Goal: Entertainment & Leisure: Consume media (video, audio)

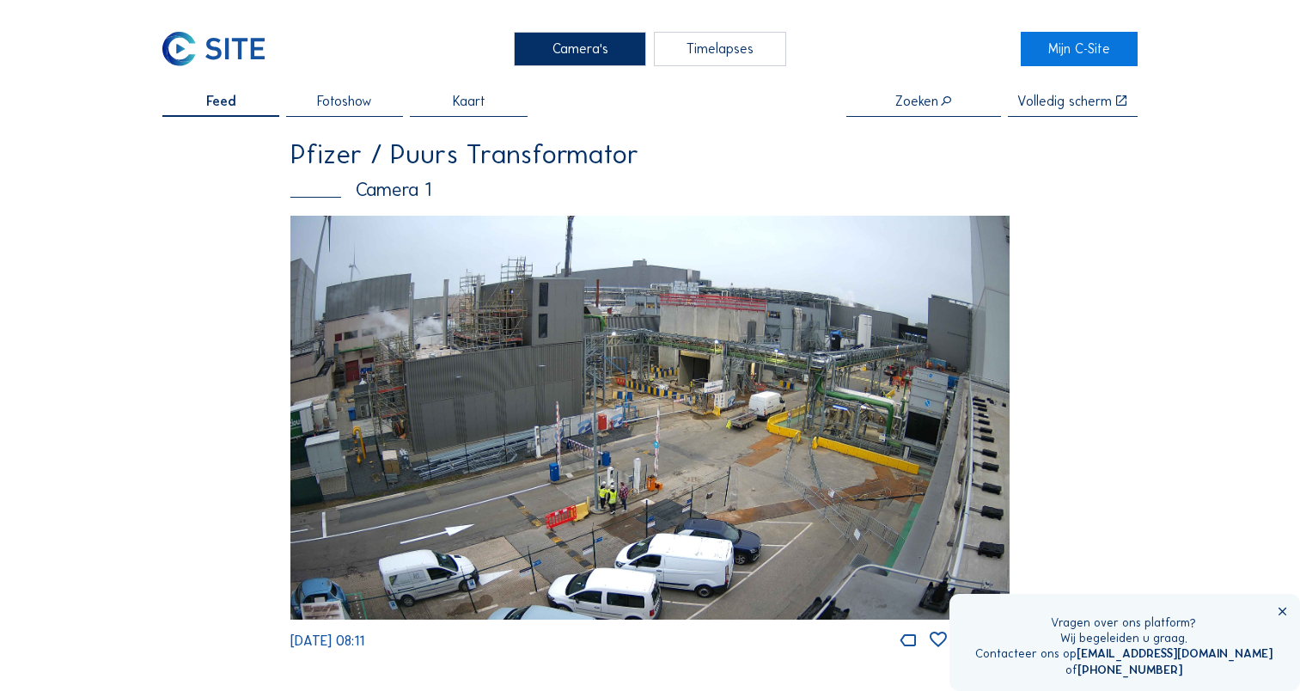
scroll to position [48, 0]
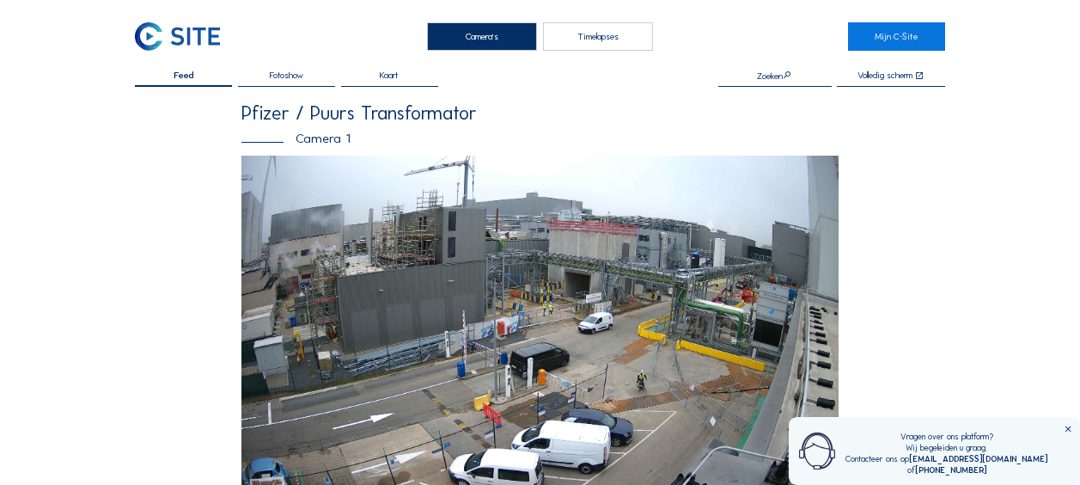
scroll to position [86, 0]
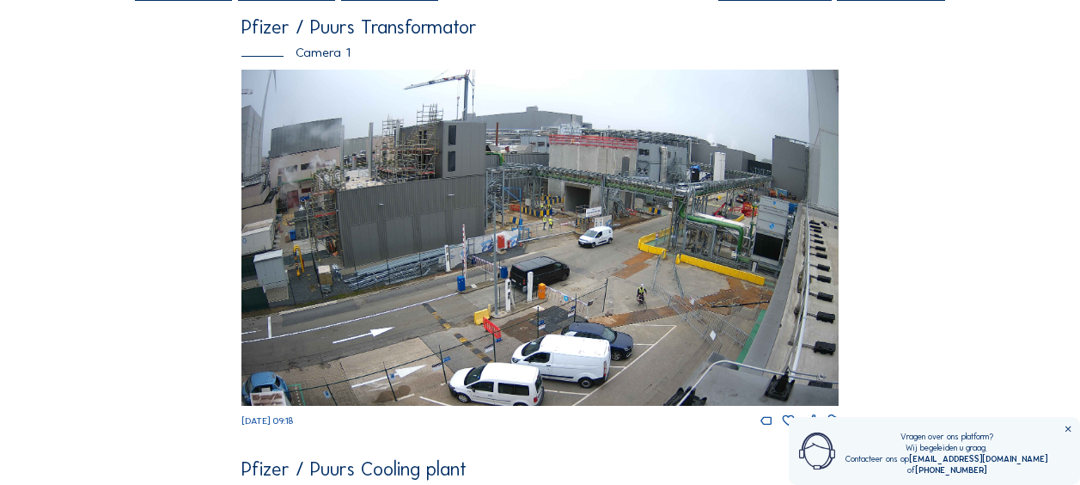
click at [695, 330] on img at bounding box center [540, 238] width 597 height 336
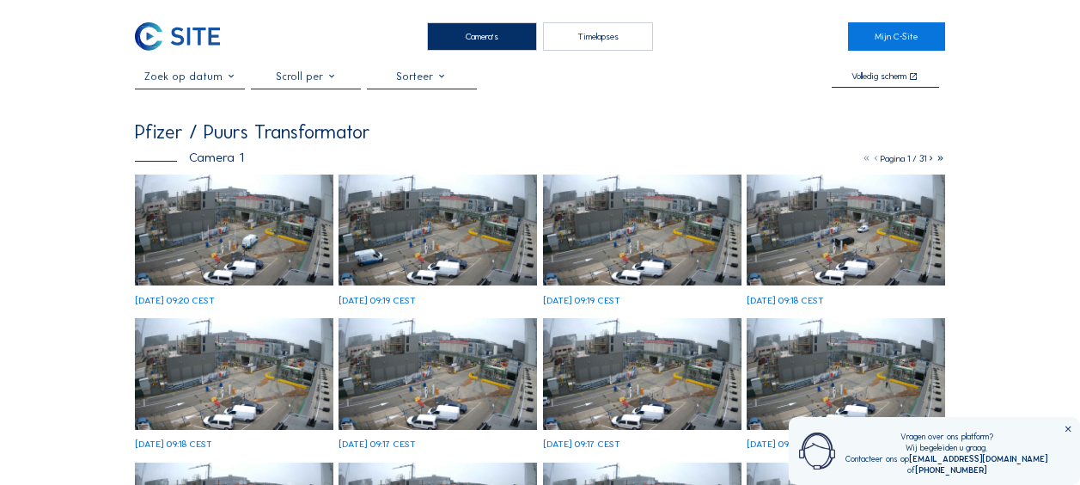
click at [637, 137] on div "Pfizer / Puurs Transformator" at bounding box center [540, 132] width 811 height 19
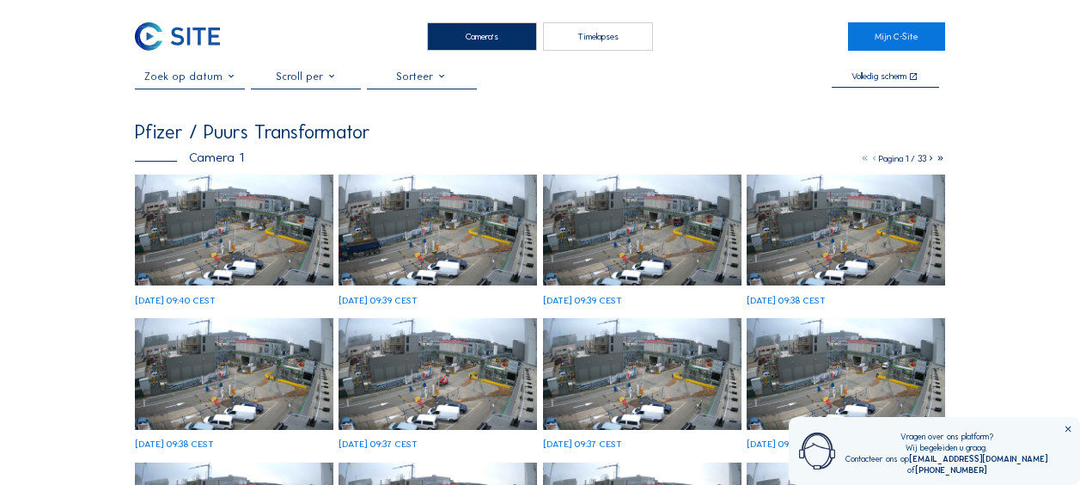
click at [297, 243] on img at bounding box center [234, 230] width 199 height 112
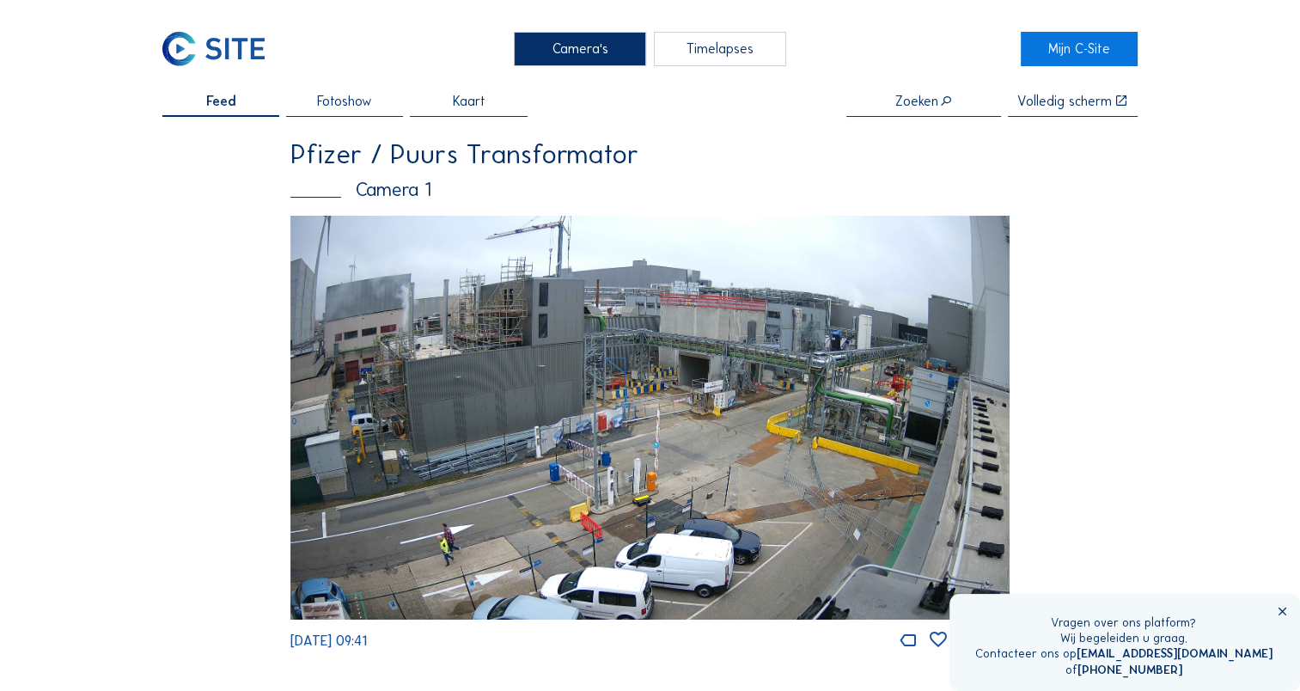
click at [556, 327] on img at bounding box center [650, 418] width 719 height 405
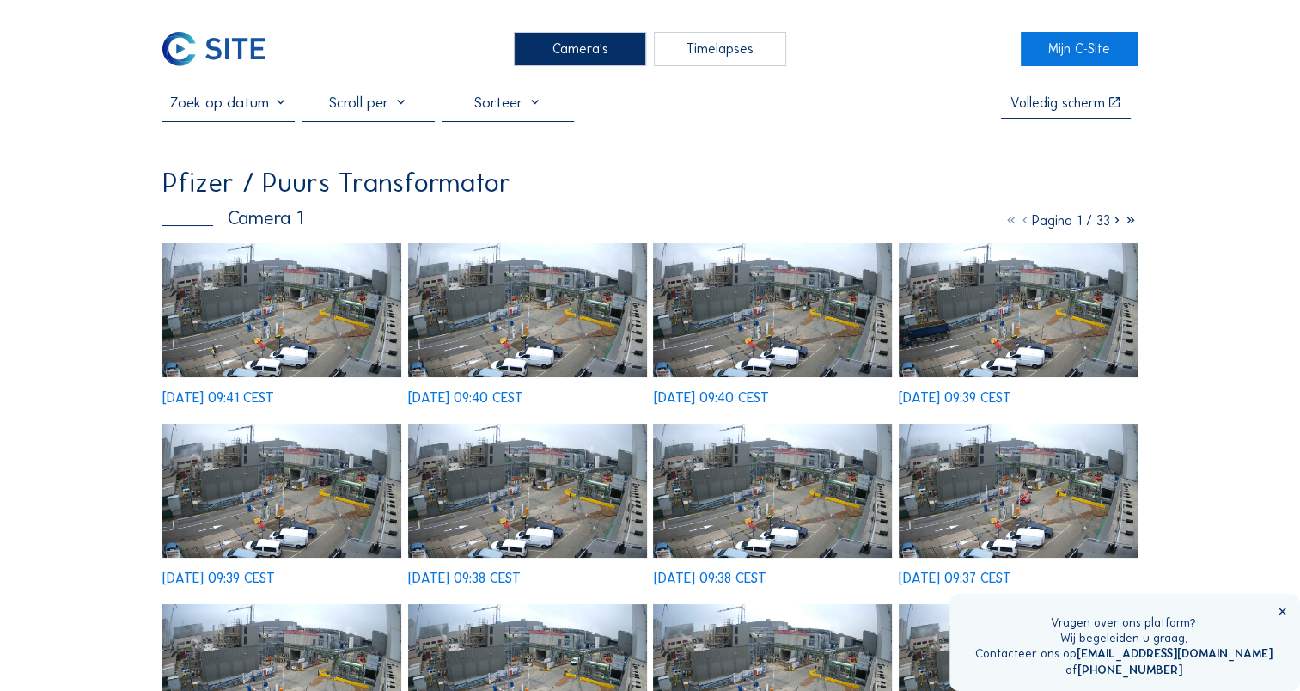
click at [306, 346] on img at bounding box center [281, 310] width 239 height 134
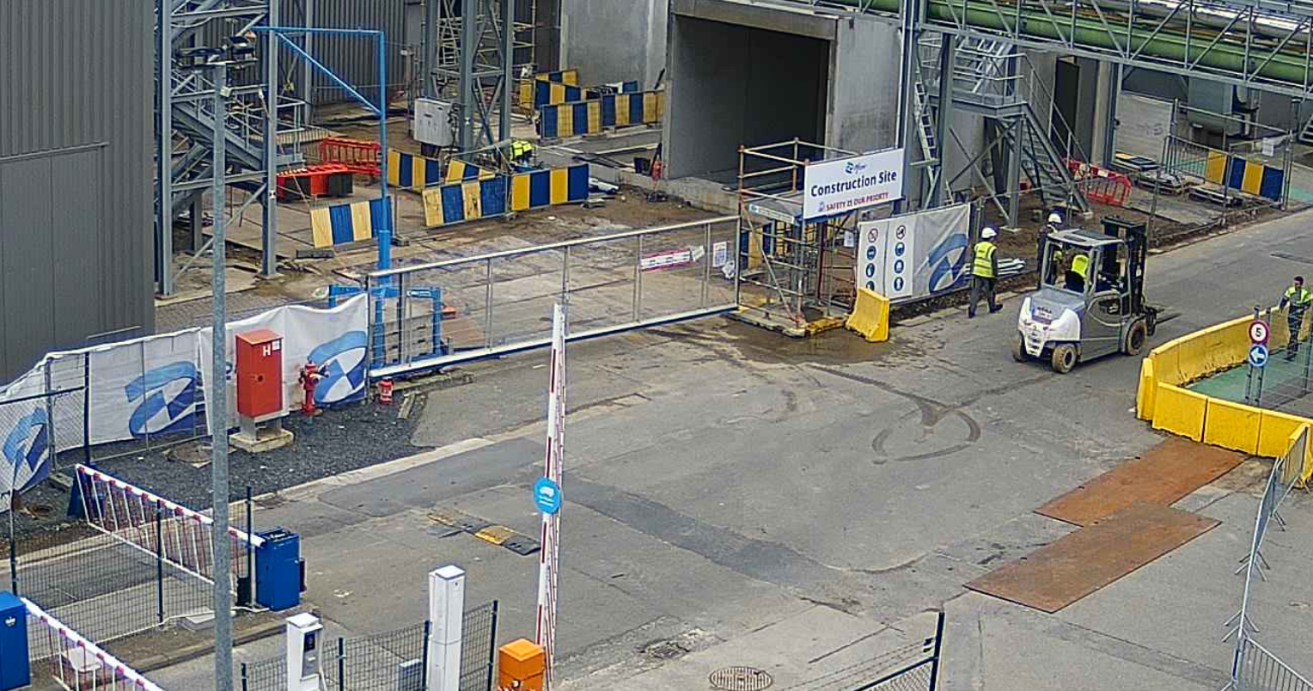
click at [622, 286] on img at bounding box center [656, 322] width 971 height 547
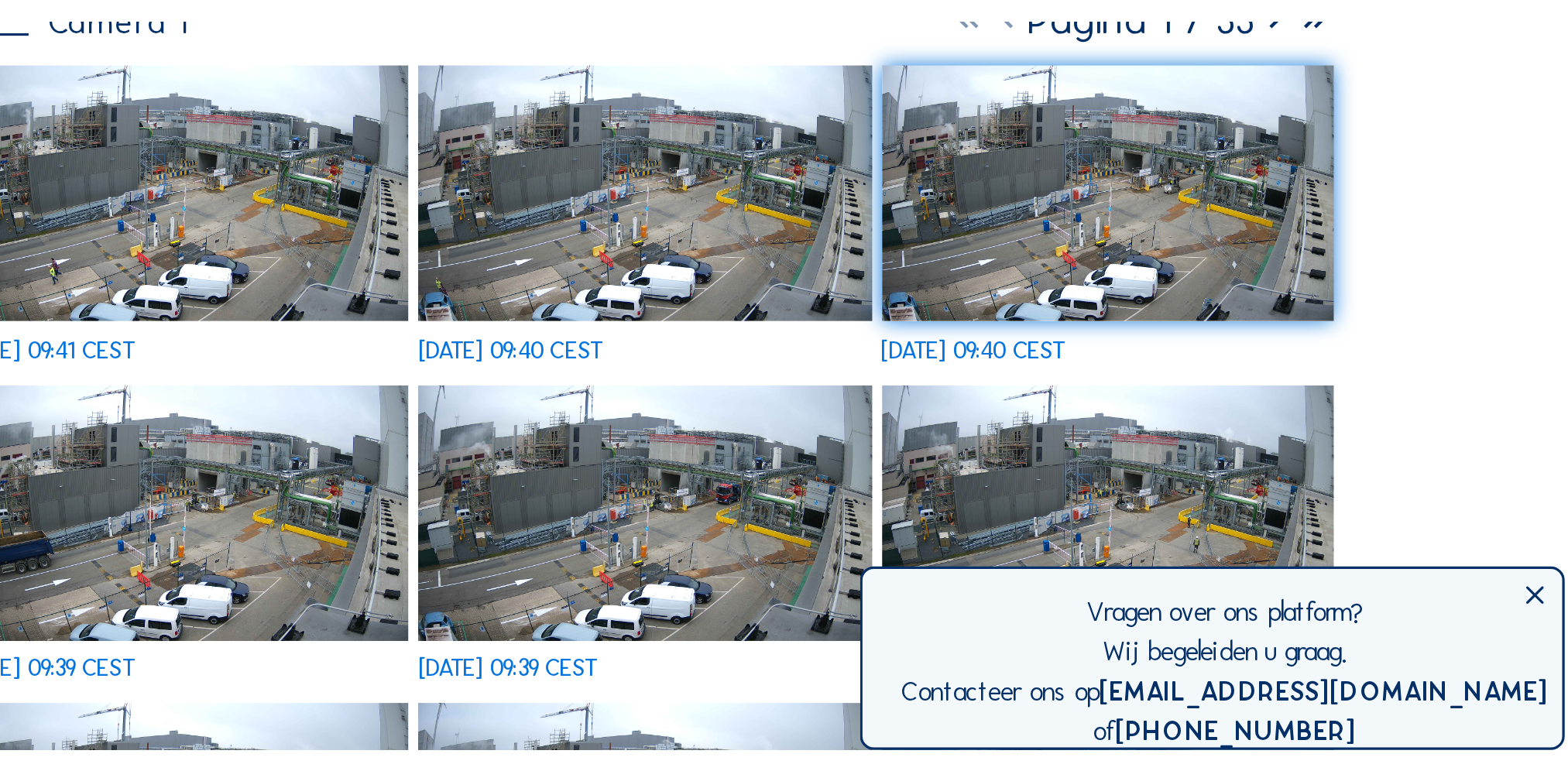
scroll to position [86, 0]
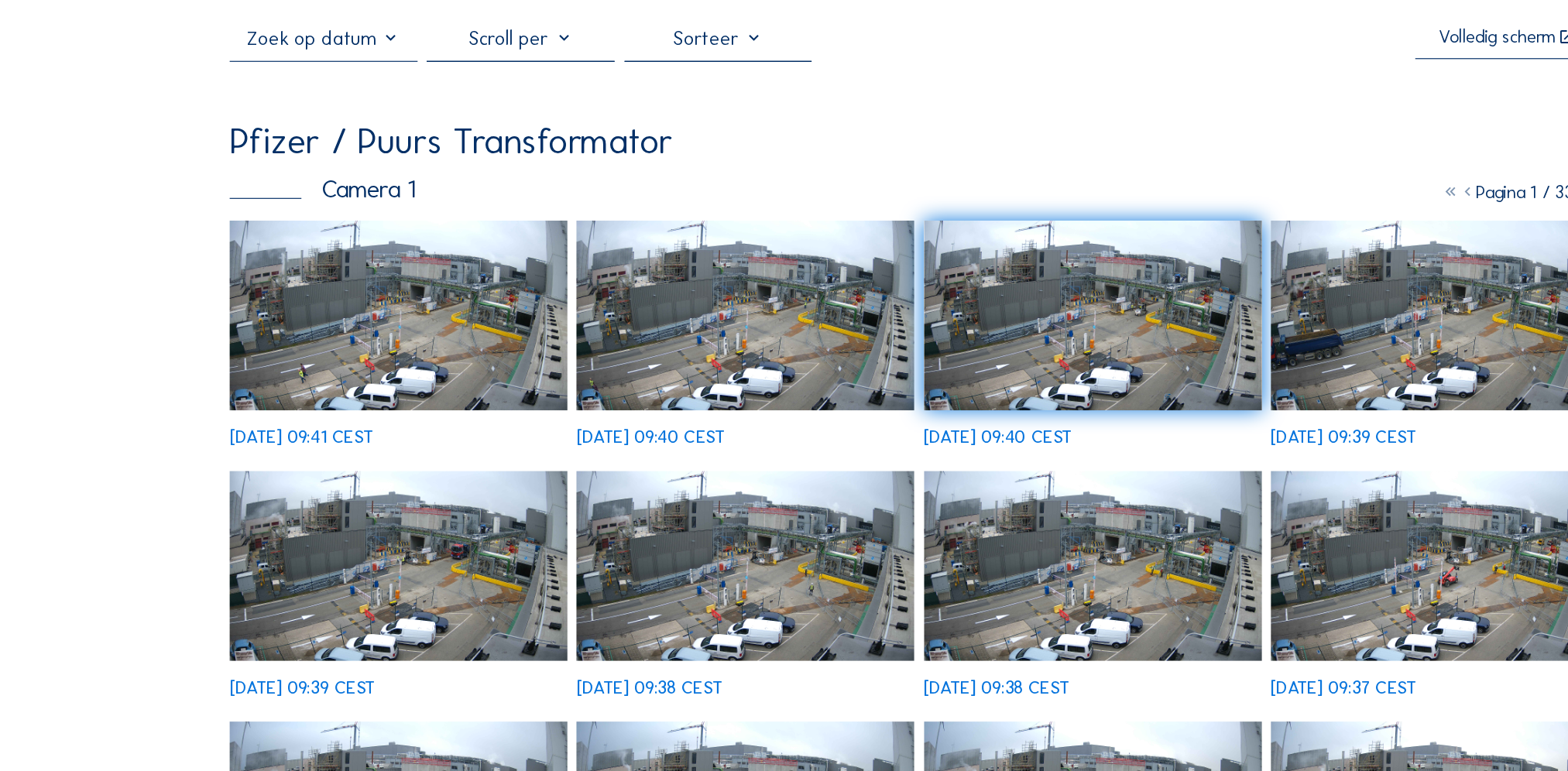
click at [869, 123] on div "Pfizer / Puurs Transformator" at bounding box center [784, 122] width 1177 height 31
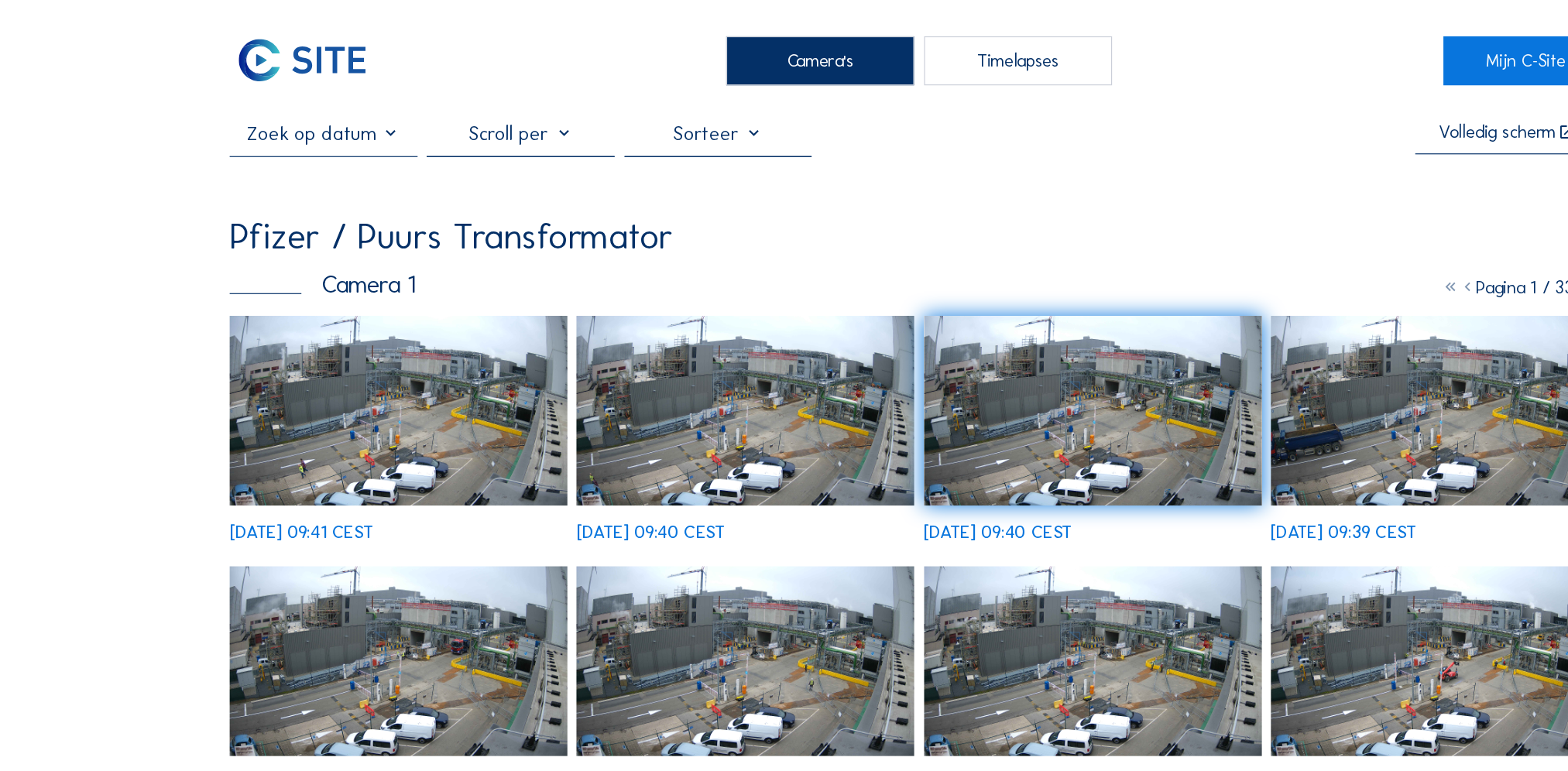
scroll to position [0, 0]
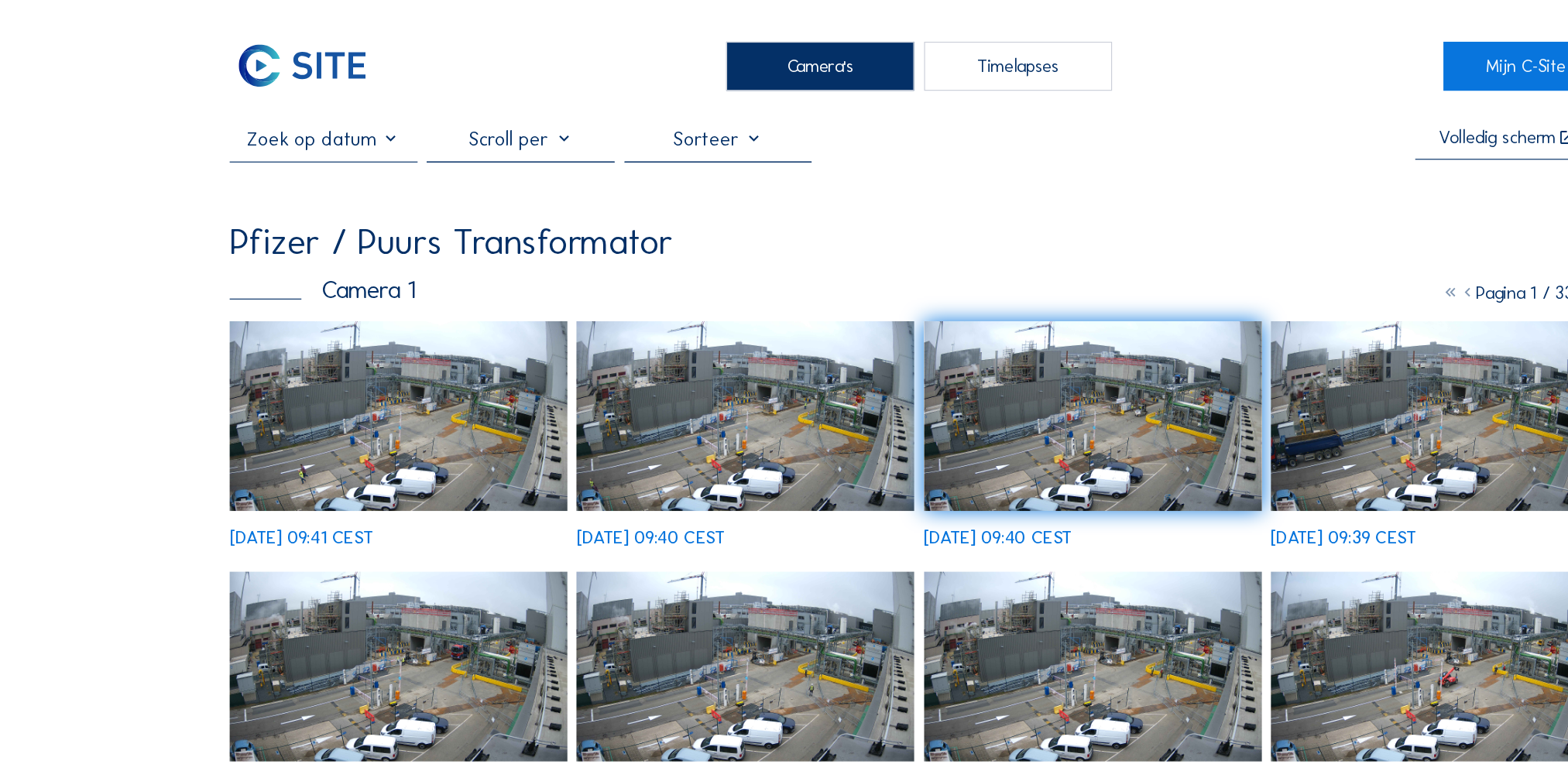
click at [851, 64] on div "Timelapses" at bounding box center [869, 57] width 160 height 41
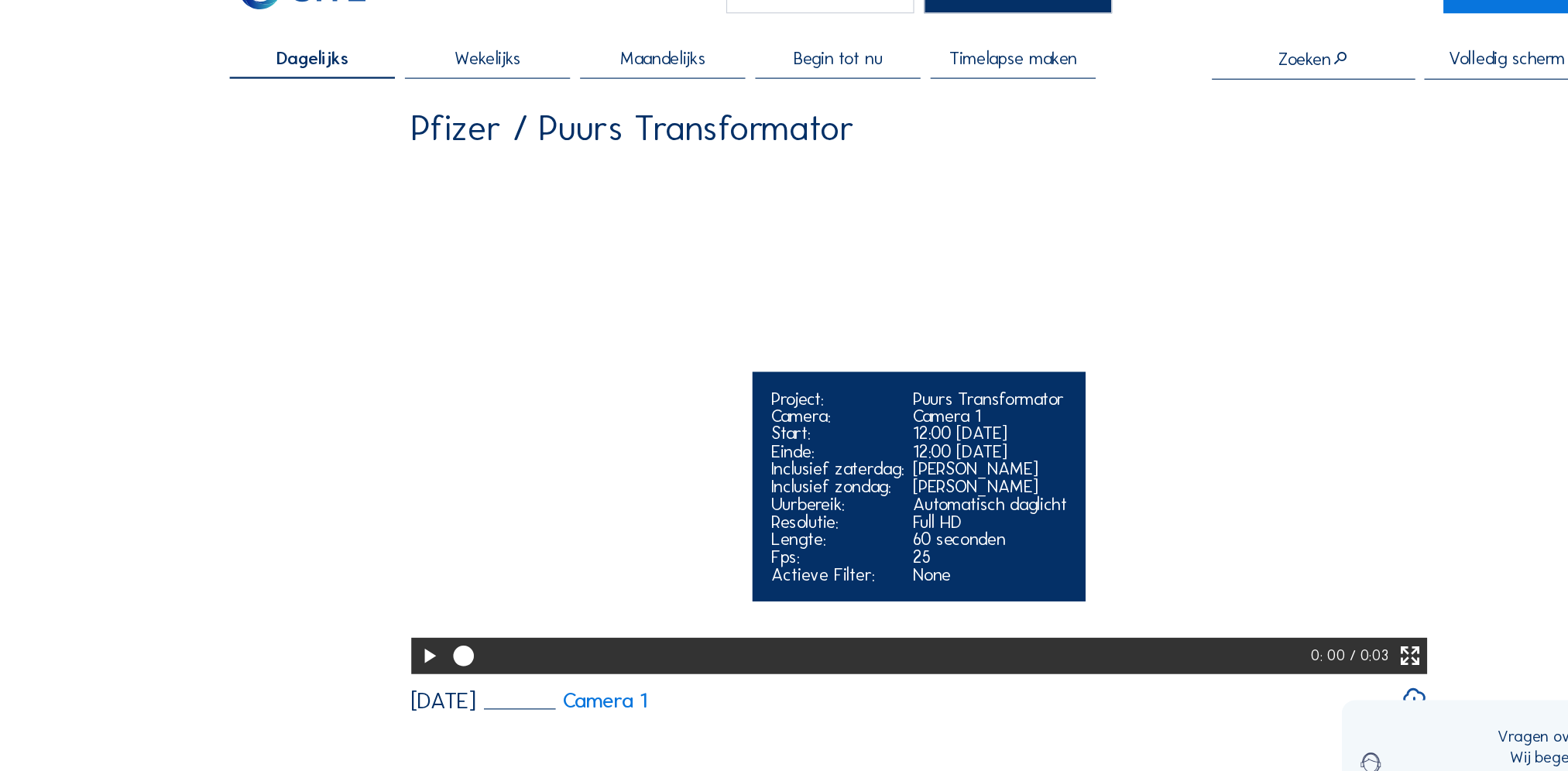
click at [356, 436] on icon at bounding box center [366, 626] width 21 height 25
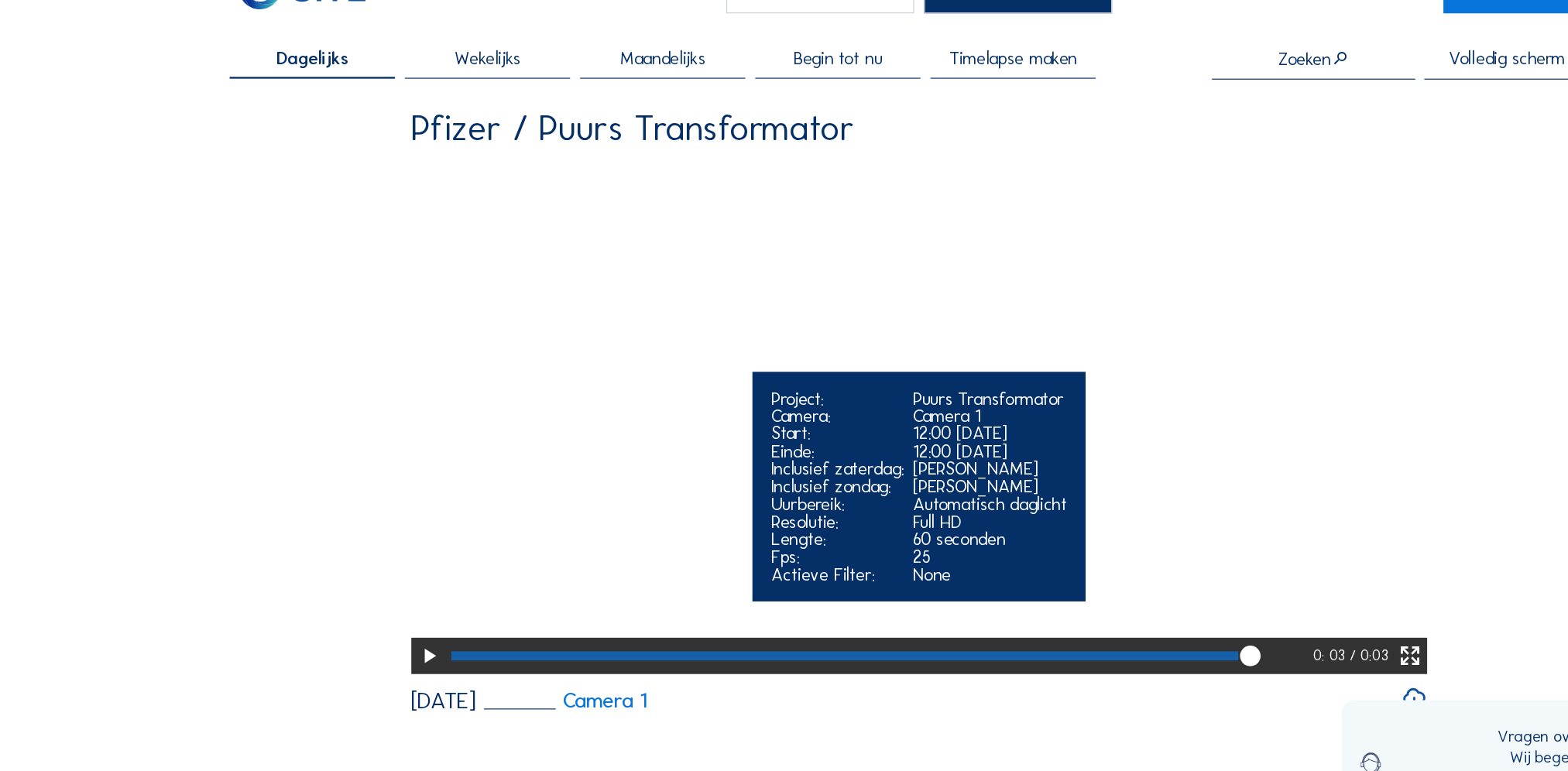
click at [365, 436] on icon at bounding box center [366, 626] width 21 height 25
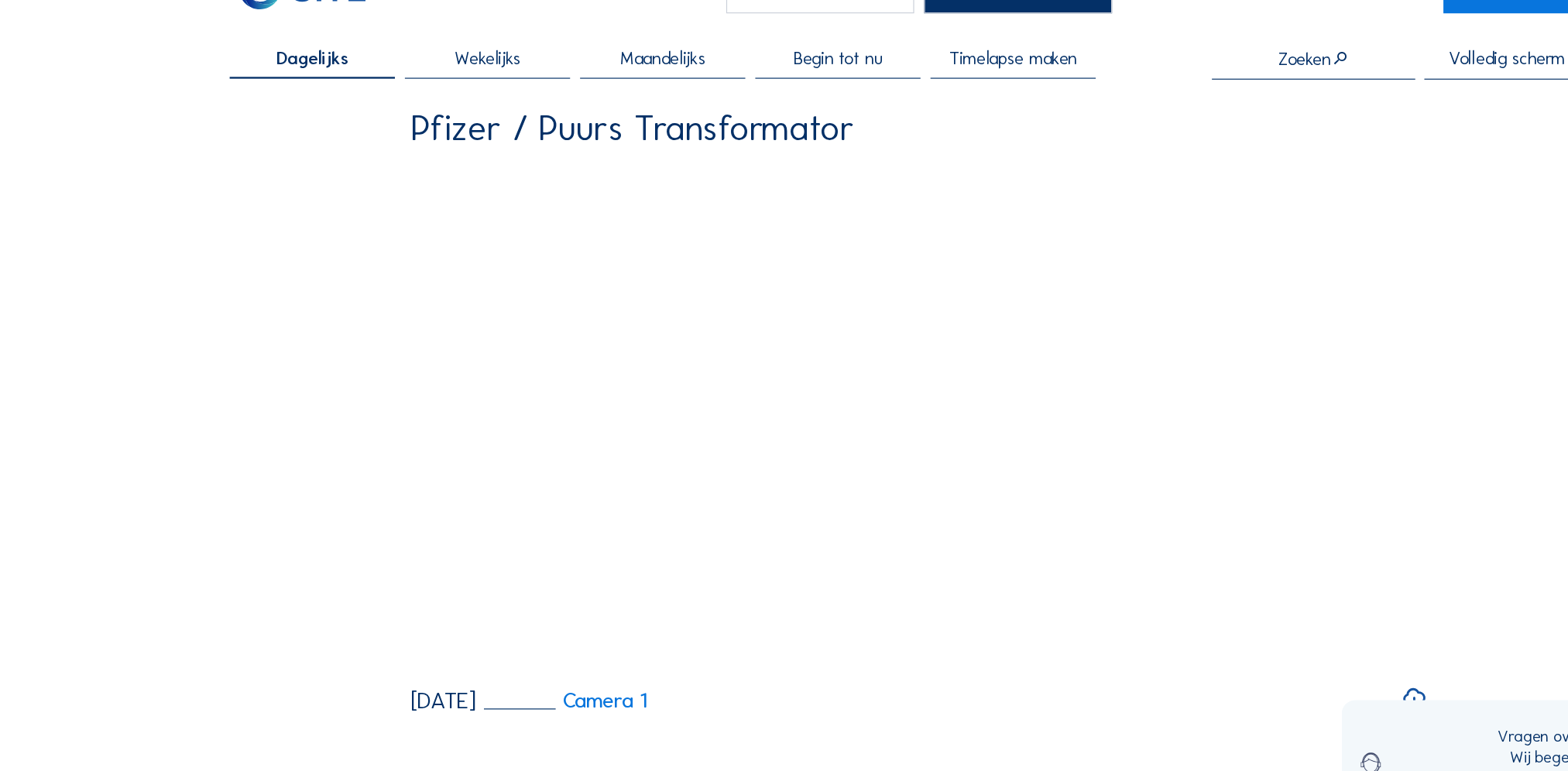
click at [429, 123] on span "Wekelijks" at bounding box center [416, 115] width 57 height 14
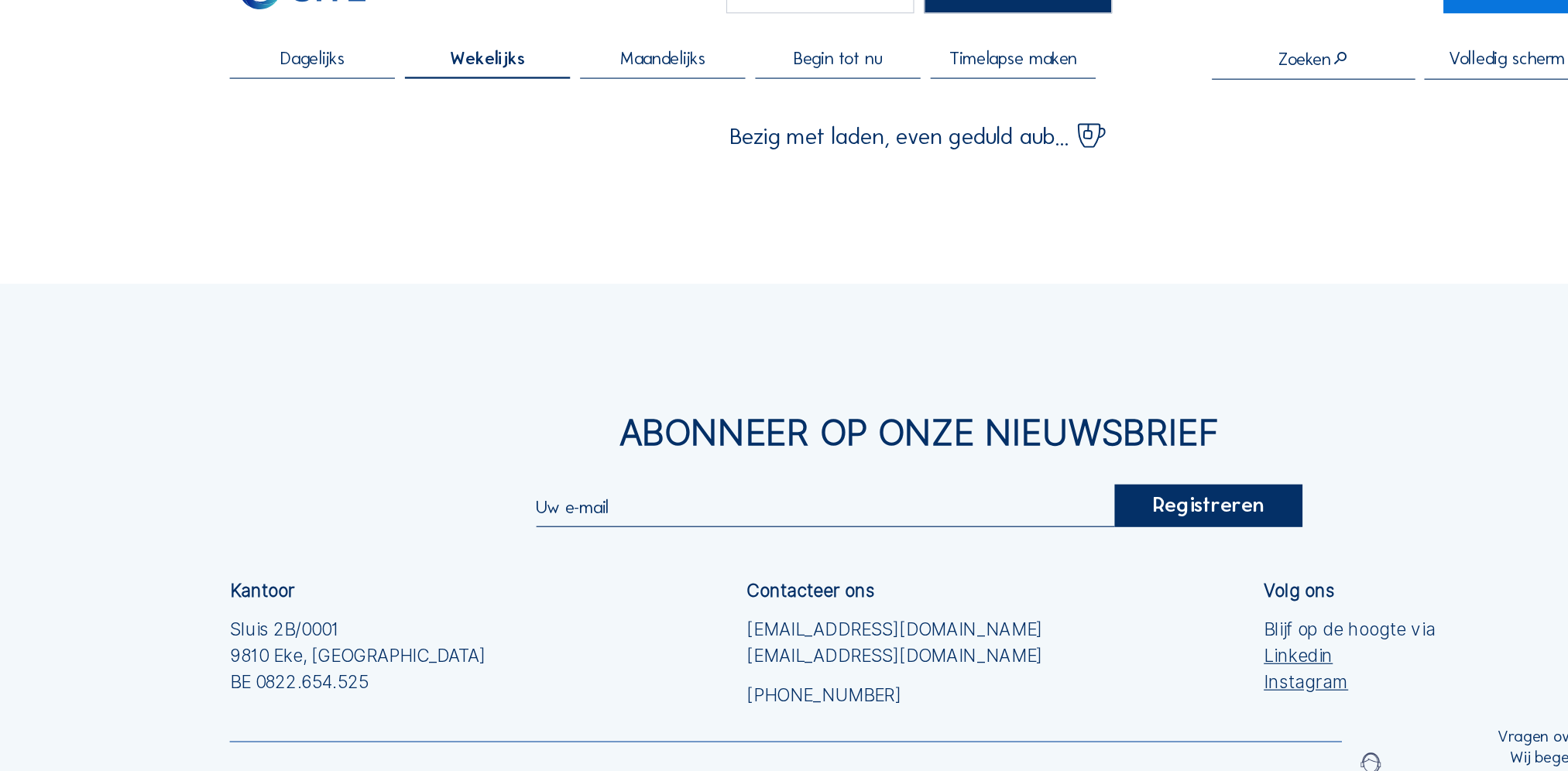
click at [292, 123] on span "Dagelijks" at bounding box center [267, 115] width 55 height 14
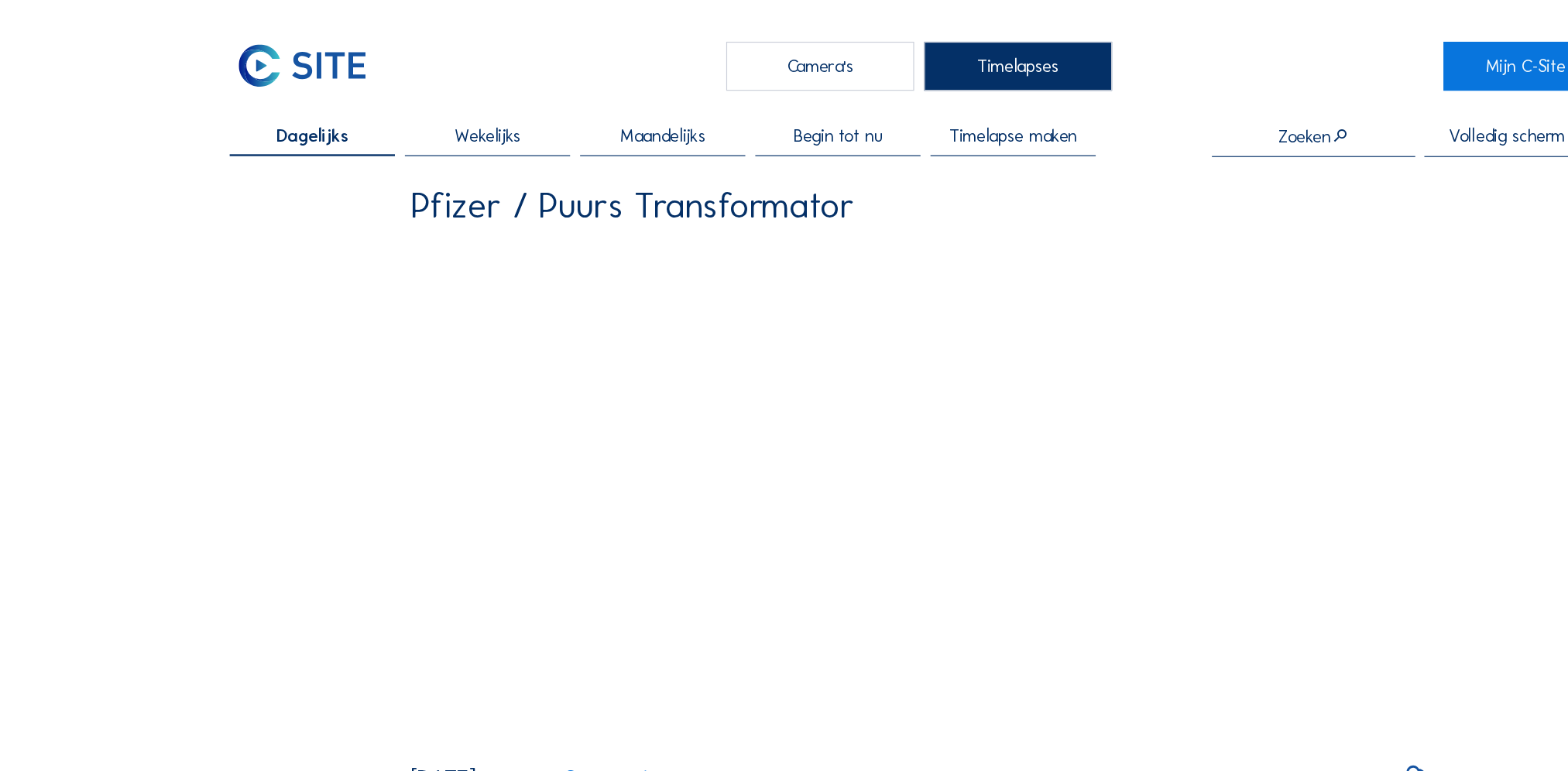
click at [706, 40] on div "Camera's" at bounding box center [700, 57] width 160 height 41
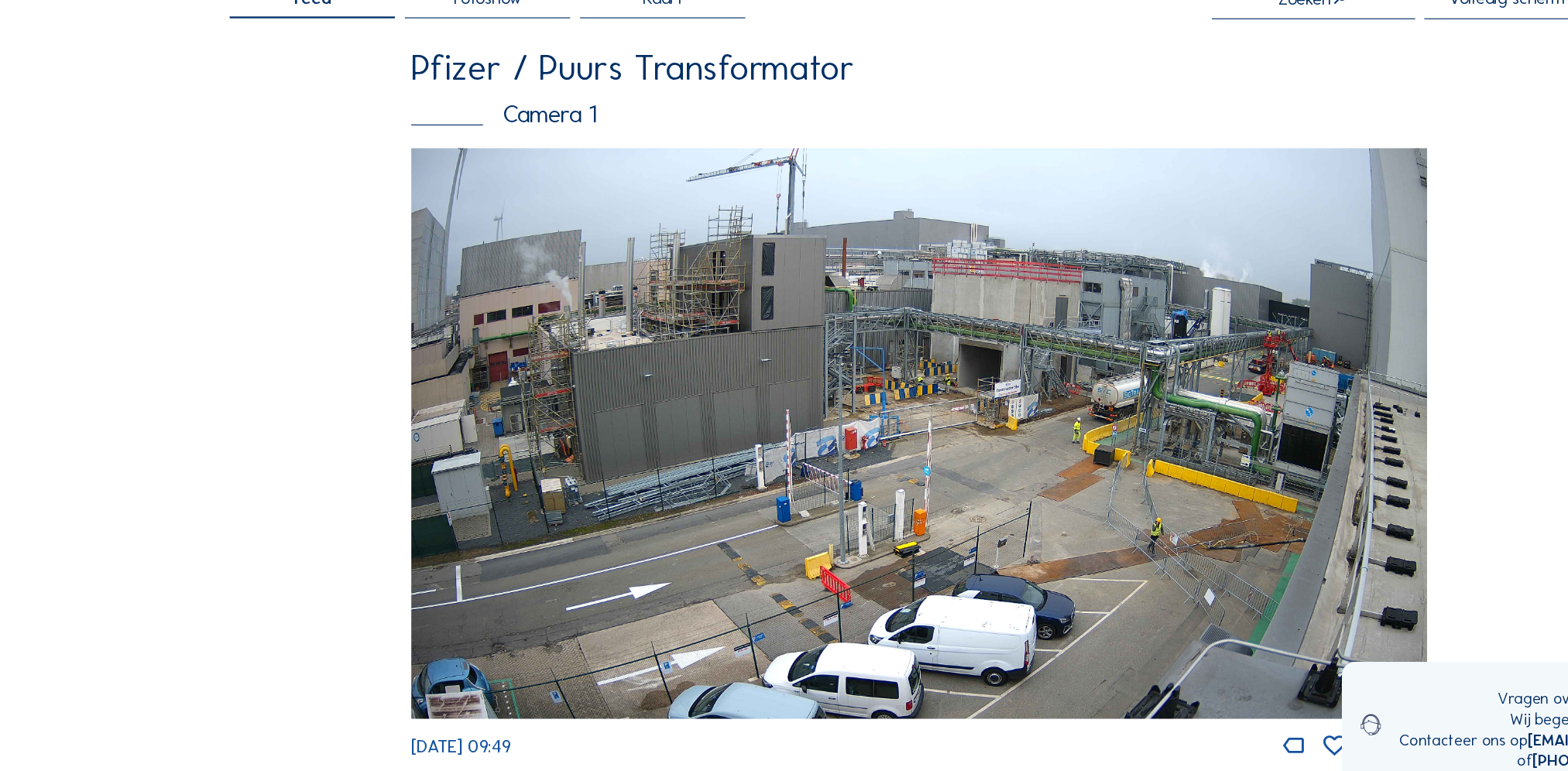
scroll to position [19, 0]
